Goal: Task Accomplishment & Management: Manage account settings

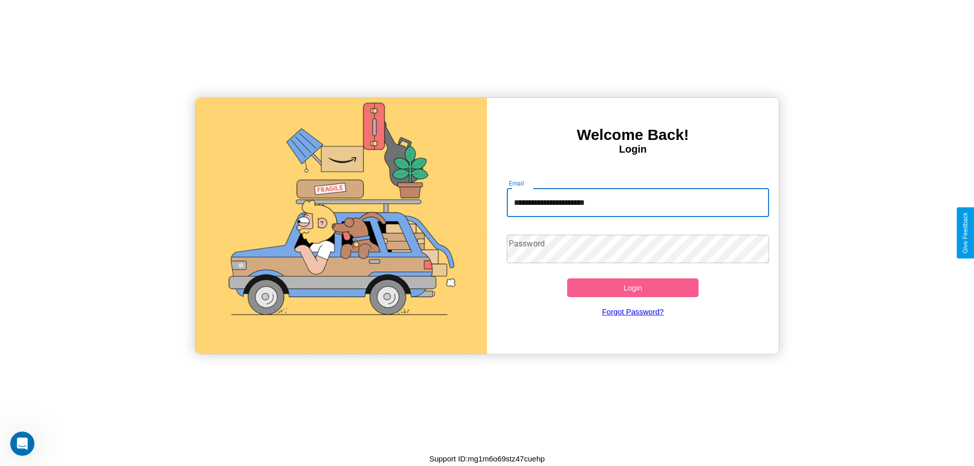
type input "**********"
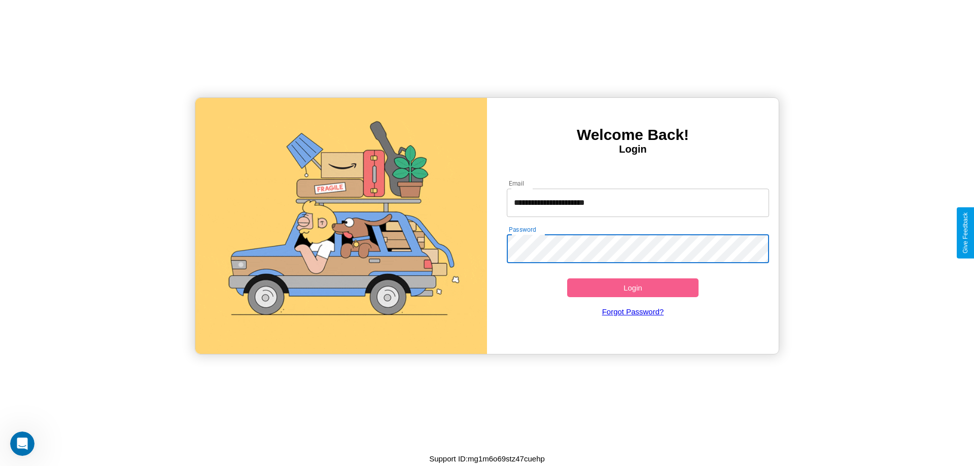
click at [633, 288] on button "Login" at bounding box center [632, 288] width 131 height 19
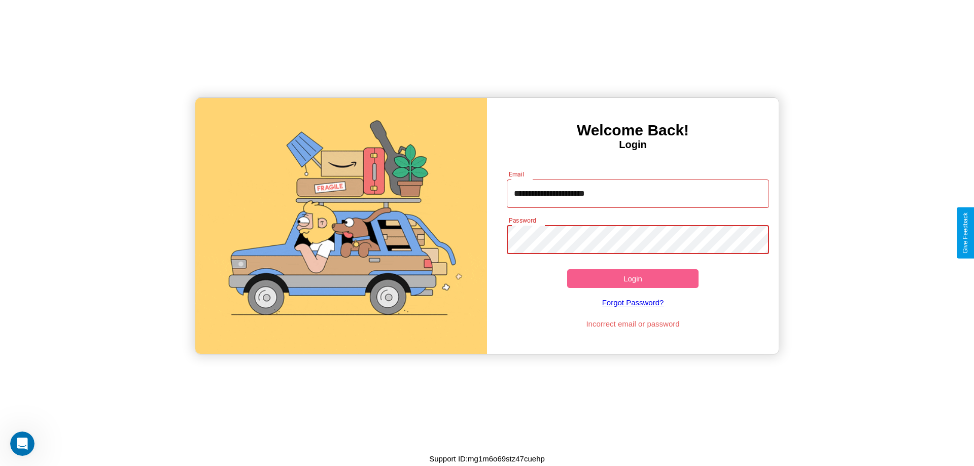
click at [633, 279] on button "Login" at bounding box center [632, 278] width 131 height 19
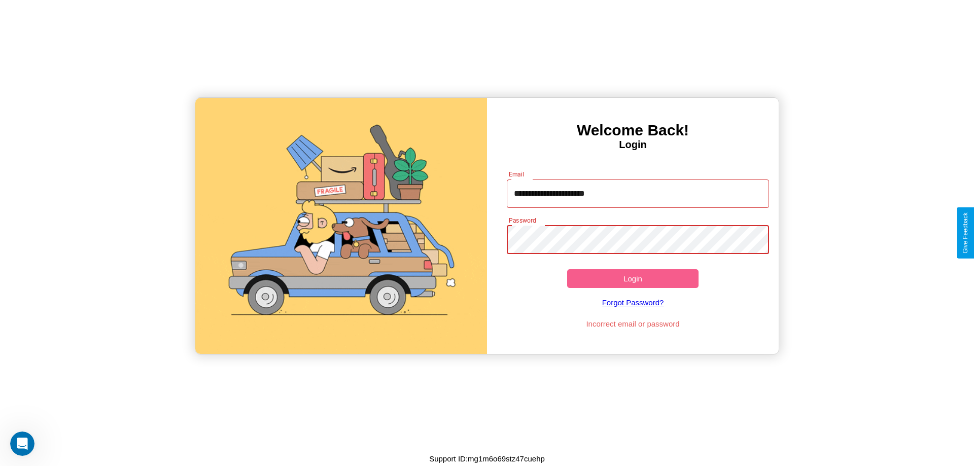
click at [633, 279] on button "Login" at bounding box center [632, 278] width 131 height 19
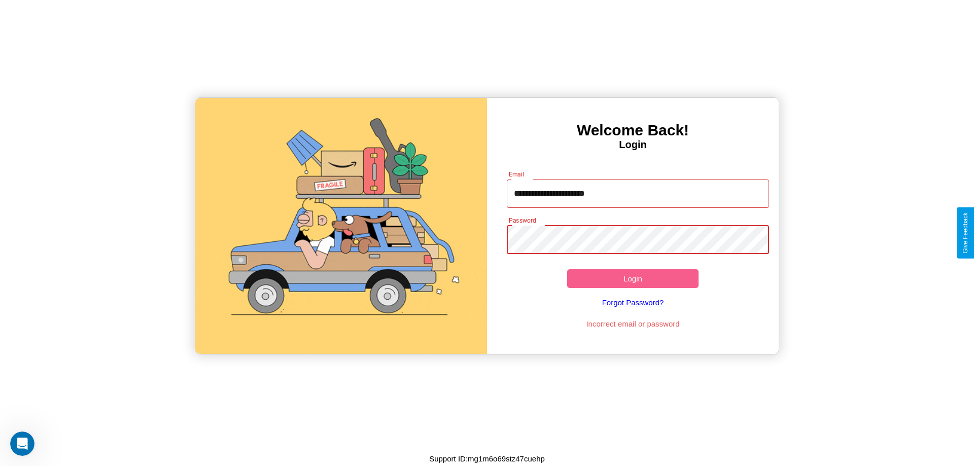
click at [633, 279] on button "Login" at bounding box center [632, 278] width 131 height 19
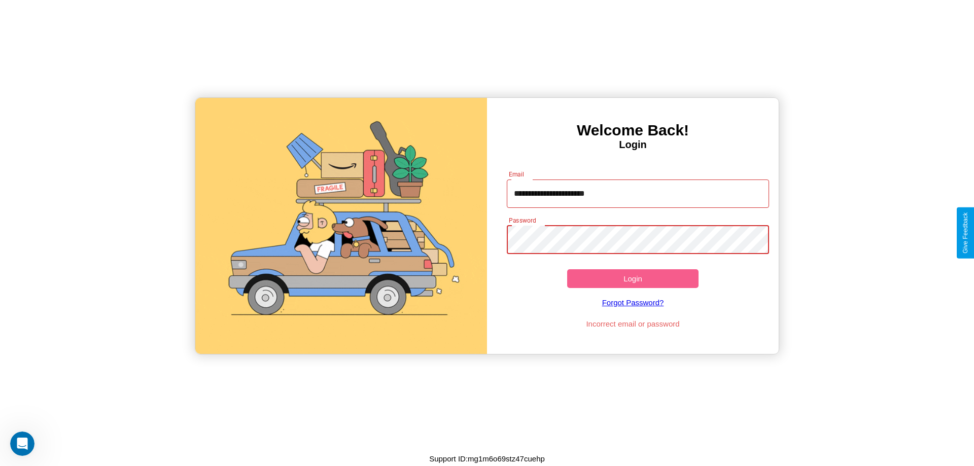
click at [633, 279] on button "Login" at bounding box center [632, 278] width 131 height 19
